Goal: Browse casually: Explore the website without a specific task or goal

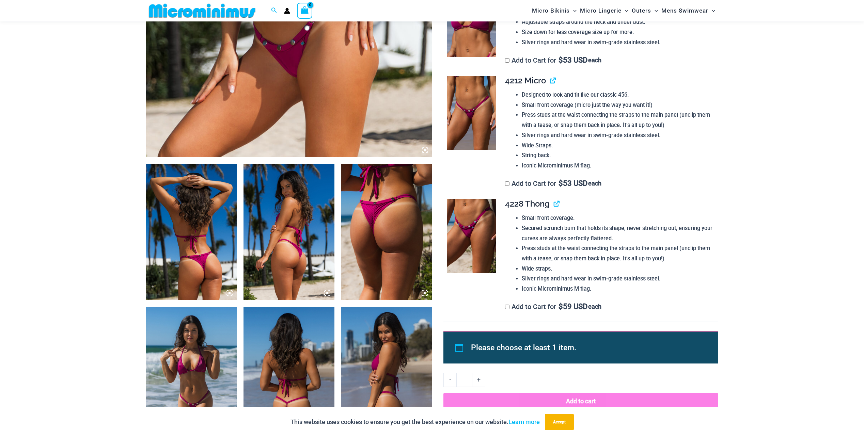
scroll to position [369, 0]
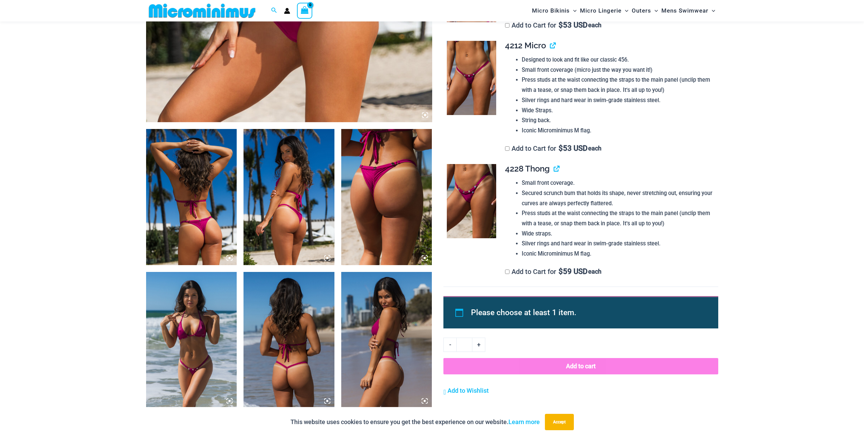
click at [390, 206] on img at bounding box center [386, 197] width 91 height 136
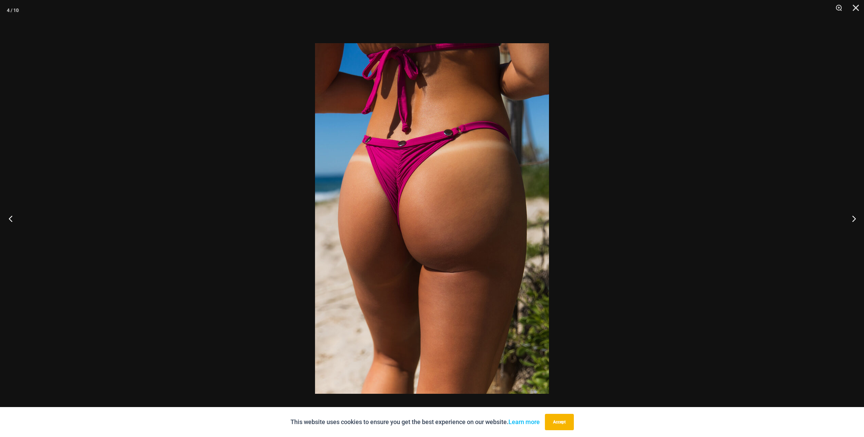
click at [18, 218] on button "Previous" at bounding box center [13, 219] width 26 height 34
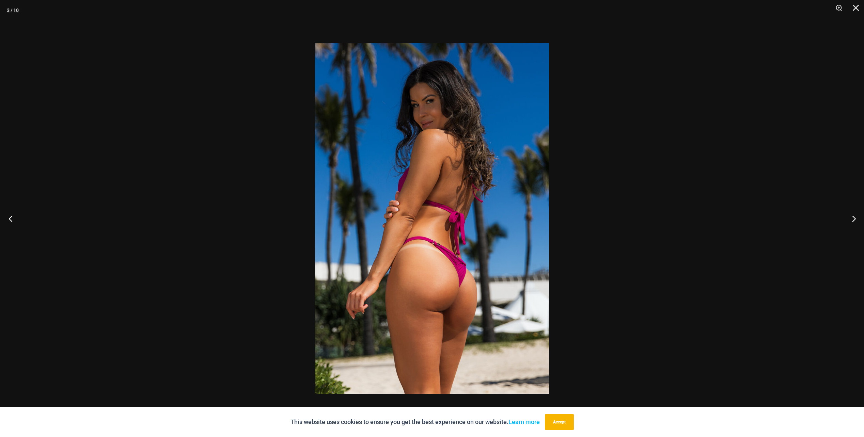
click at [18, 218] on button "Previous" at bounding box center [13, 219] width 26 height 34
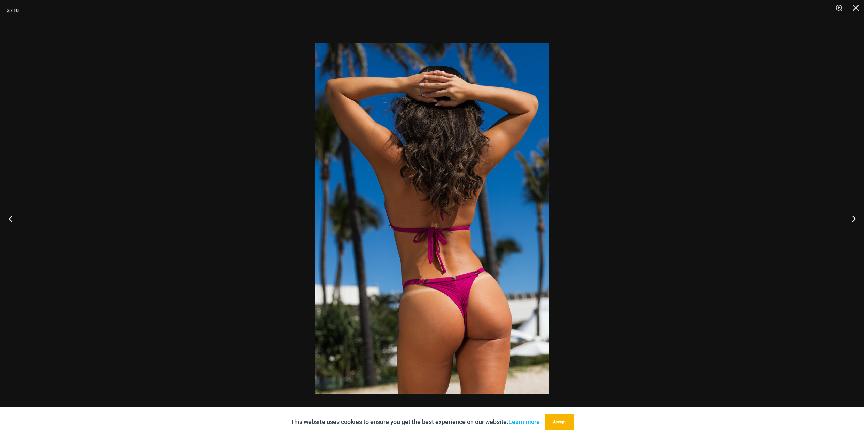
click at [18, 218] on button "Previous" at bounding box center [13, 219] width 26 height 34
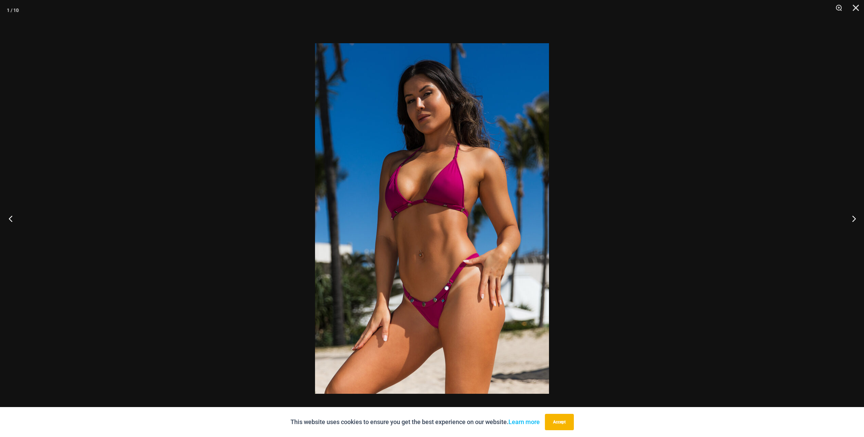
click at [18, 218] on button "Previous" at bounding box center [13, 219] width 26 height 34
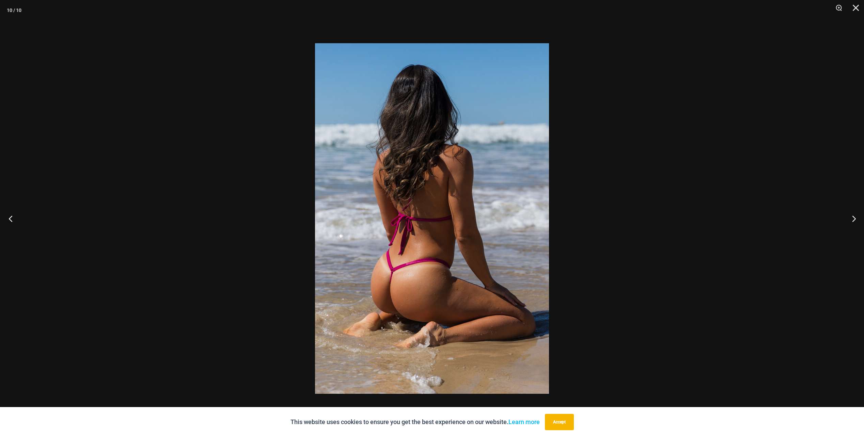
click at [18, 218] on button "Previous" at bounding box center [13, 219] width 26 height 34
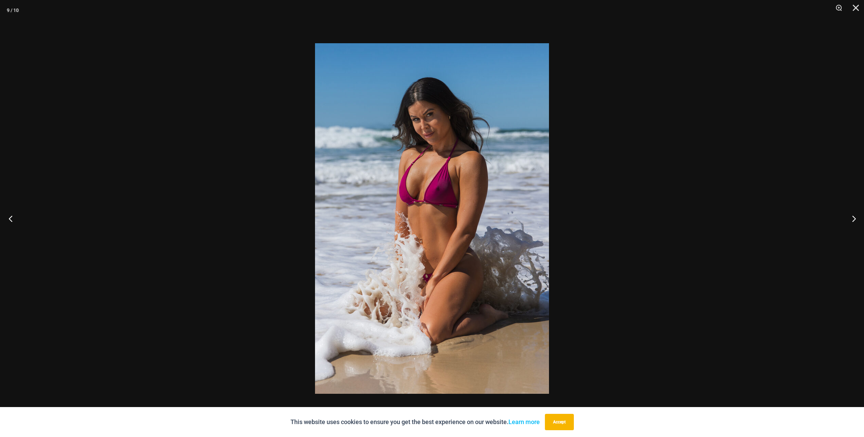
click at [18, 218] on button "Previous" at bounding box center [13, 219] width 26 height 34
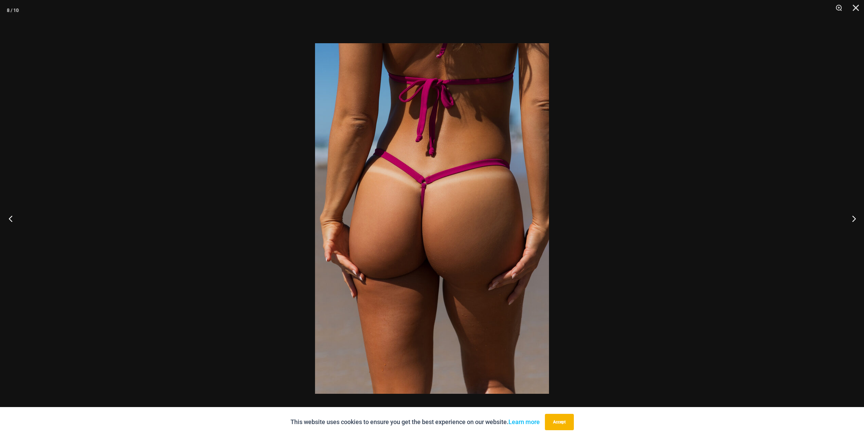
click at [18, 218] on button "Previous" at bounding box center [13, 219] width 26 height 34
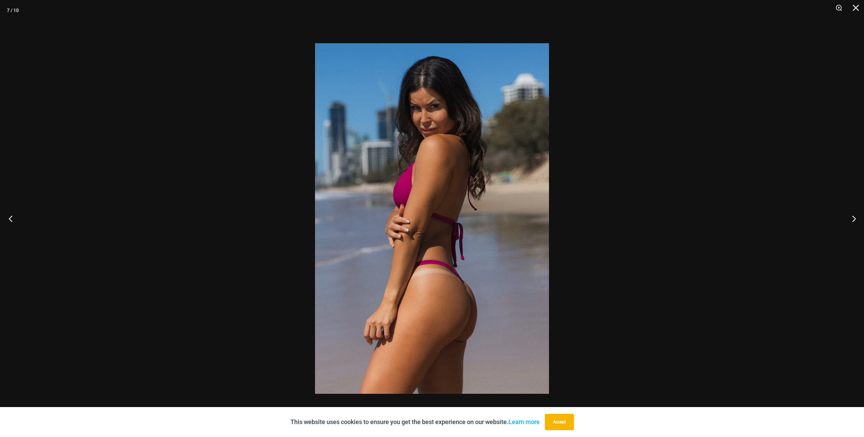
click at [18, 218] on button "Previous" at bounding box center [13, 219] width 26 height 34
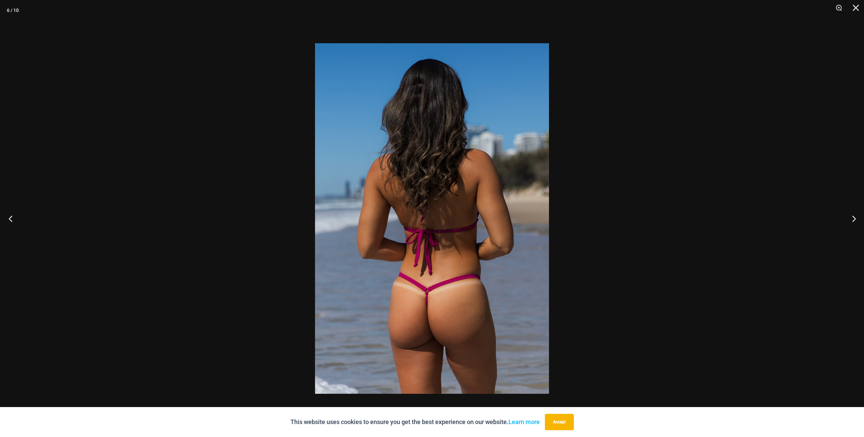
click at [19, 218] on button "Previous" at bounding box center [13, 219] width 26 height 34
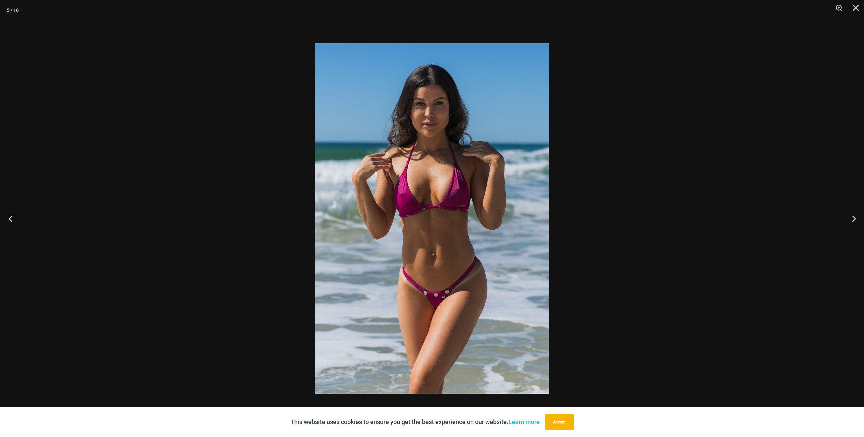
click at [19, 218] on button "Previous" at bounding box center [13, 219] width 26 height 34
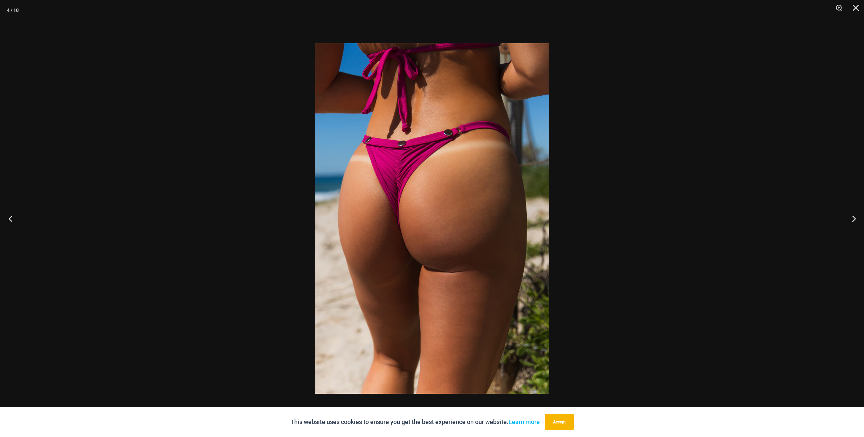
click at [19, 218] on button "Previous" at bounding box center [13, 219] width 26 height 34
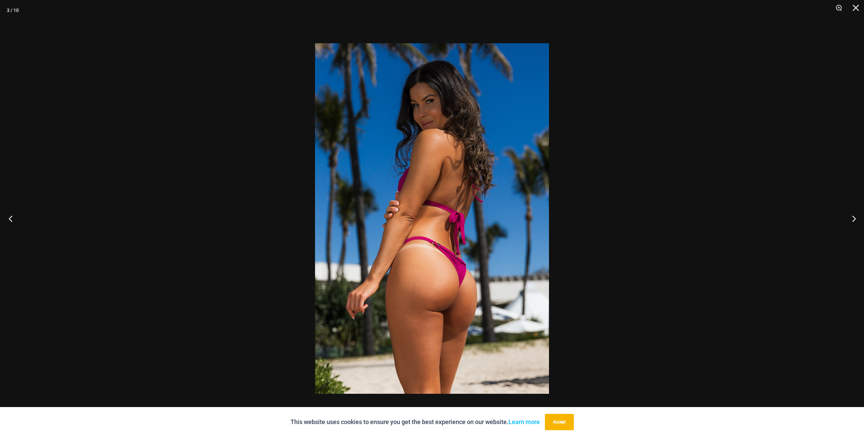
click at [19, 218] on button "Previous" at bounding box center [13, 219] width 26 height 34
click at [22, 219] on button "Previous" at bounding box center [13, 219] width 26 height 34
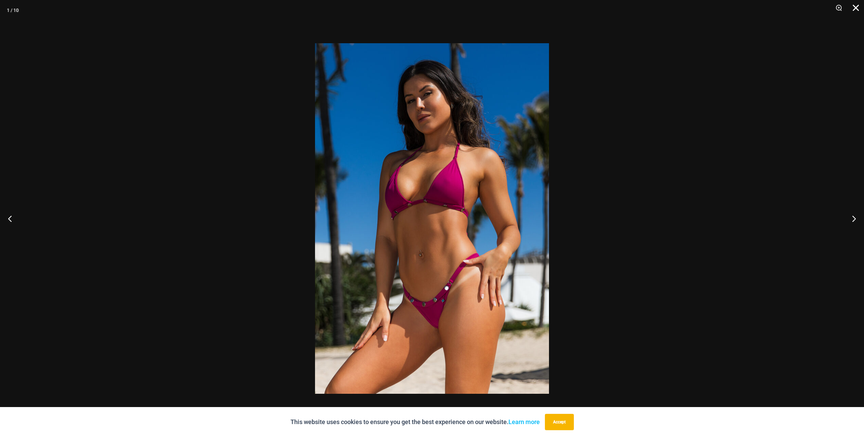
click at [858, 5] on button "Close" at bounding box center [853, 10] width 17 height 20
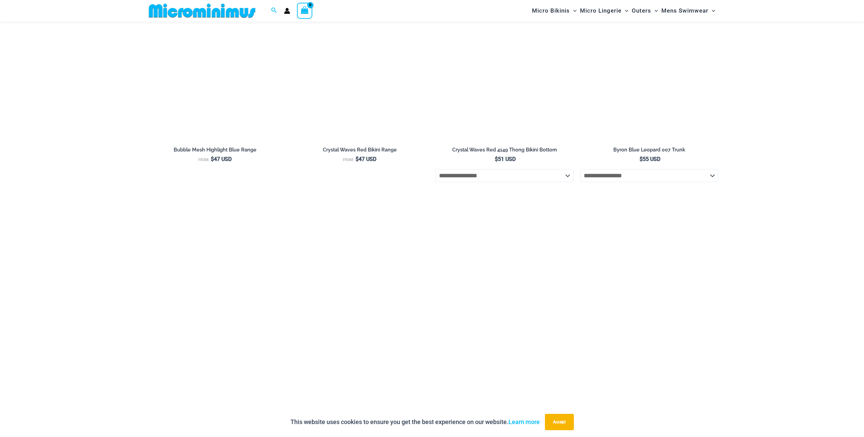
scroll to position [2576, 0]
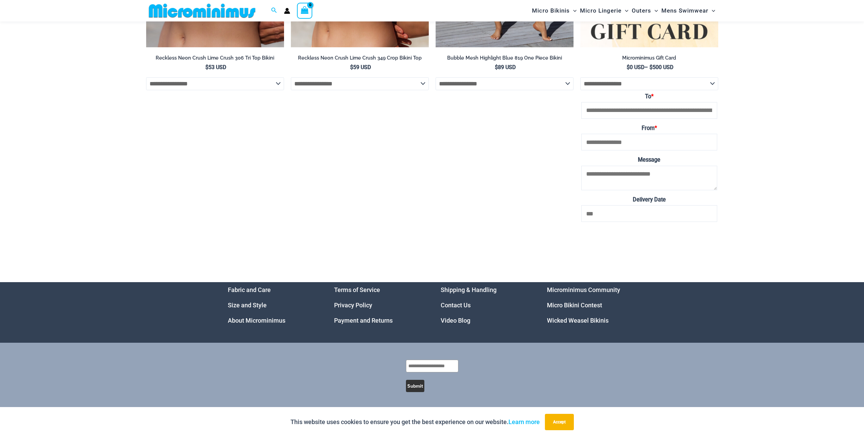
click at [562, 321] on link "Wicked Weasel Bikinis" at bounding box center [578, 320] width 62 height 7
click at [563, 302] on link "Micro Bikini Contest" at bounding box center [574, 305] width 55 height 7
